Goal: Task Accomplishment & Management: Use online tool/utility

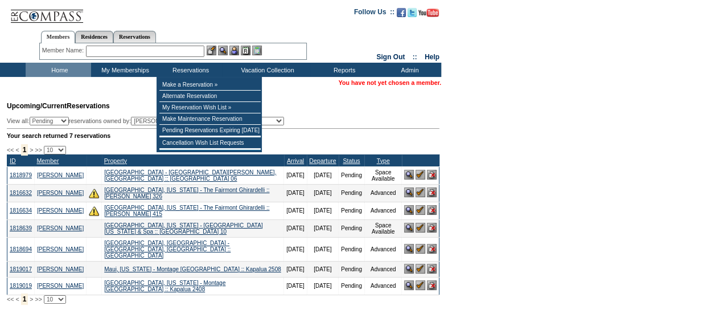
click at [158, 52] on input "text" at bounding box center [145, 51] width 118 height 11
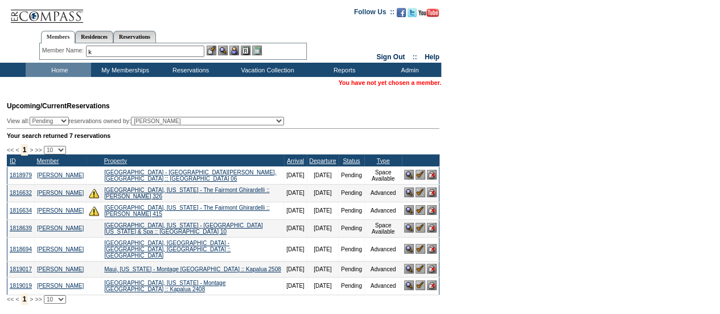
drag, startPoint x: 158, startPoint y: 52, endPoint x: 167, endPoint y: 52, distance: 9.1
click at [167, 52] on input "k" at bounding box center [145, 51] width 118 height 11
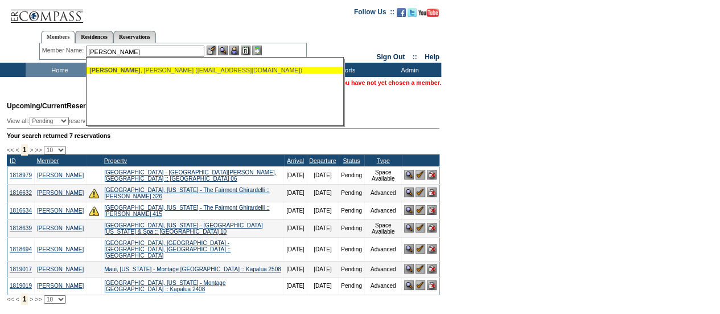
click at [183, 68] on div "[PERSON_NAME] ([EMAIL_ADDRESS][DOMAIN_NAME])" at bounding box center [214, 70] width 251 height 7
type input "[PERSON_NAME] ([EMAIL_ADDRESS][DOMAIN_NAME])"
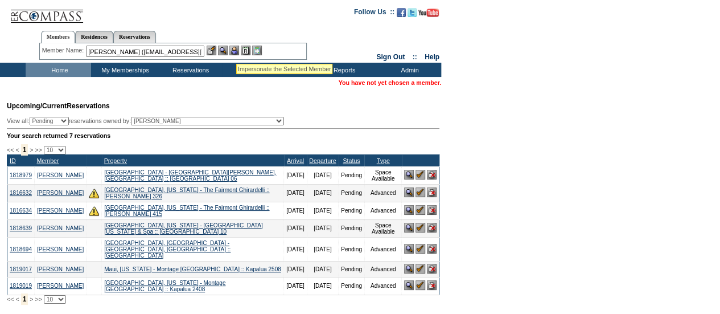
click at [237, 50] on img at bounding box center [235, 51] width 10 height 10
click at [225, 50] on img at bounding box center [223, 51] width 10 height 10
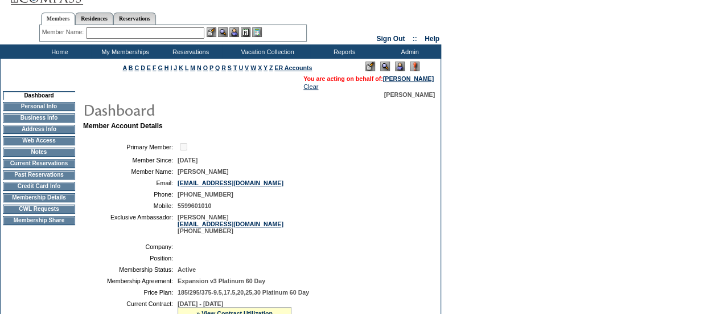
scroll to position [13, 0]
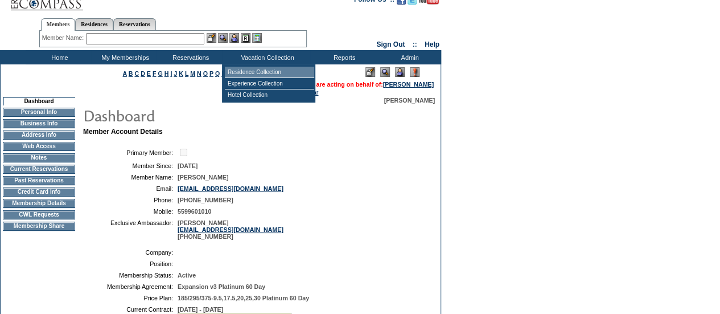
click at [256, 77] on td "Residence Collection" at bounding box center [269, 72] width 89 height 11
